Goal: Information Seeking & Learning: Learn about a topic

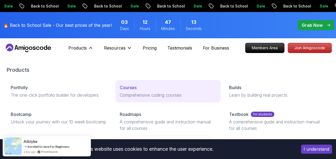
click at [132, 90] on p "Courses" at bounding box center [128, 87] width 17 height 6
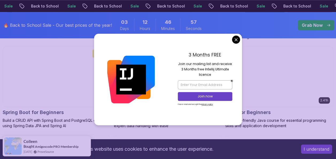
scroll to position [268, 0]
